Goal: Task Accomplishment & Management: Manage account settings

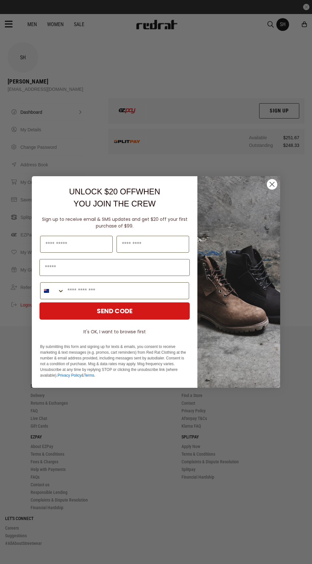
click at [276, 188] on circle "Close dialog" at bounding box center [272, 184] width 11 height 11
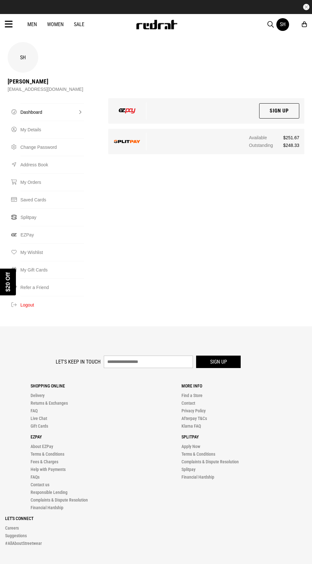
click at [272, 184] on div "Close dialog UNLOCK $20 OFF WHEN YOU JOIN THE CREW Sign up to receive email & S…" at bounding box center [155, 282] width 261 height 224
click at [92, 144] on div "Dashboard Dashboard My Details Change Password Address Book My Orders Saved Car…" at bounding box center [55, 208] width 101 height 220
click at [30, 208] on link "Splitpay" at bounding box center [52, 217] width 64 height 18
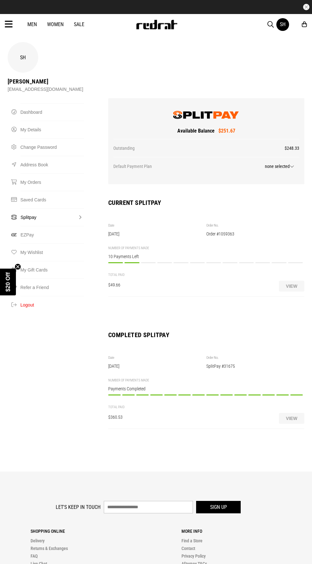
click at [301, 280] on button "View" at bounding box center [291, 285] width 25 height 11
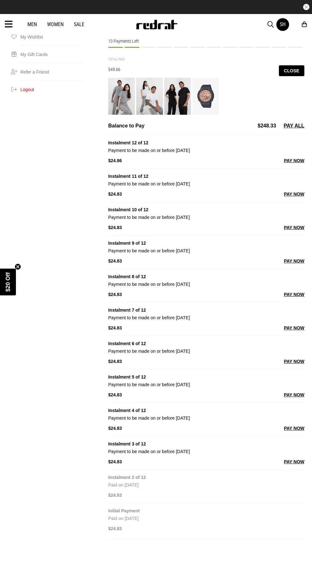
scroll to position [216, 0]
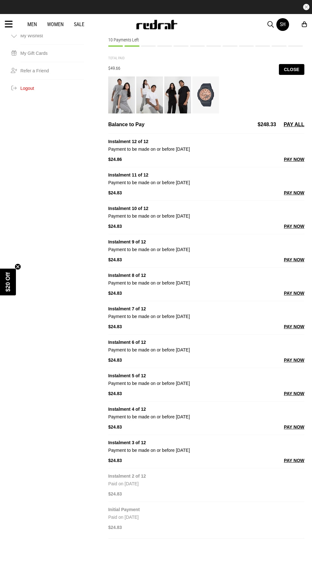
click at [302, 456] on button "PAY NOW" at bounding box center [294, 460] width 20 height 8
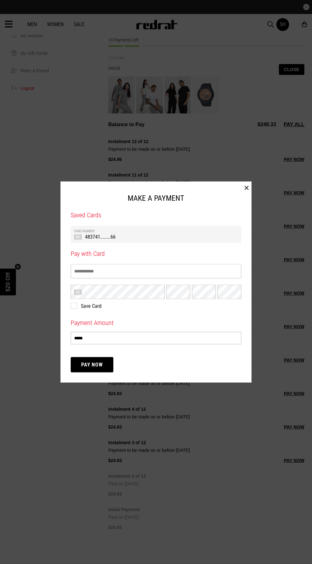
click at [214, 239] on td "483741........66" at bounding box center [156, 236] width 164 height 7
click at [89, 372] on button "Pay Now" at bounding box center [92, 364] width 43 height 15
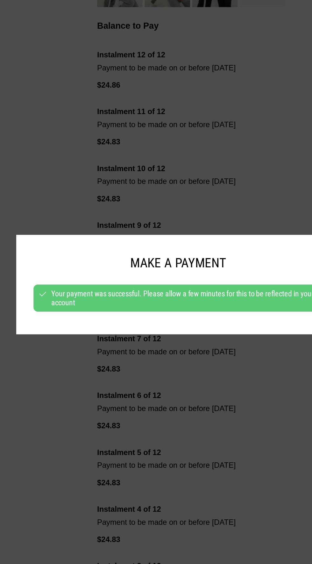
scroll to position [211, 0]
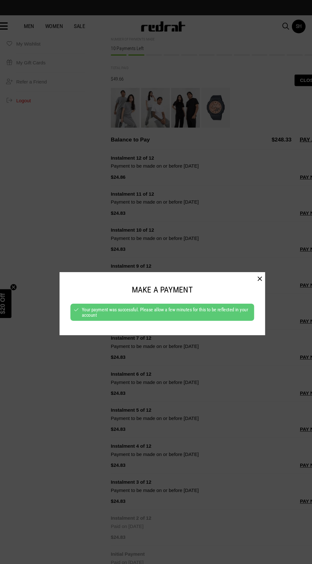
click at [250, 265] on button "button" at bounding box center [247, 258] width 10 height 13
